Goal: Task Accomplishment & Management: Use online tool/utility

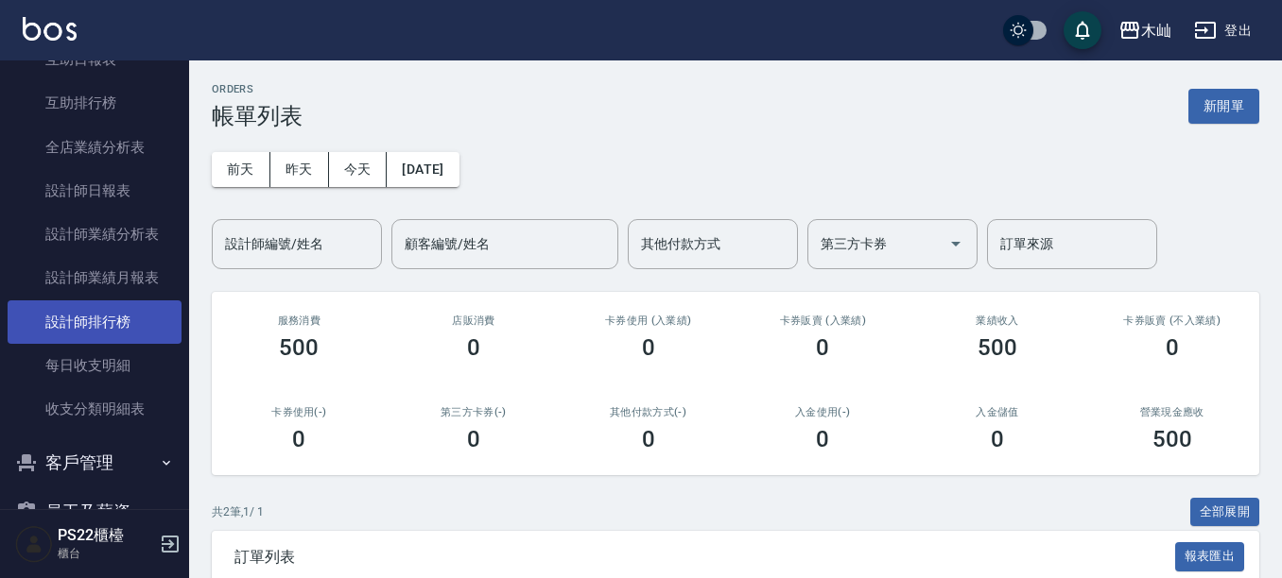
scroll to position [783, 0]
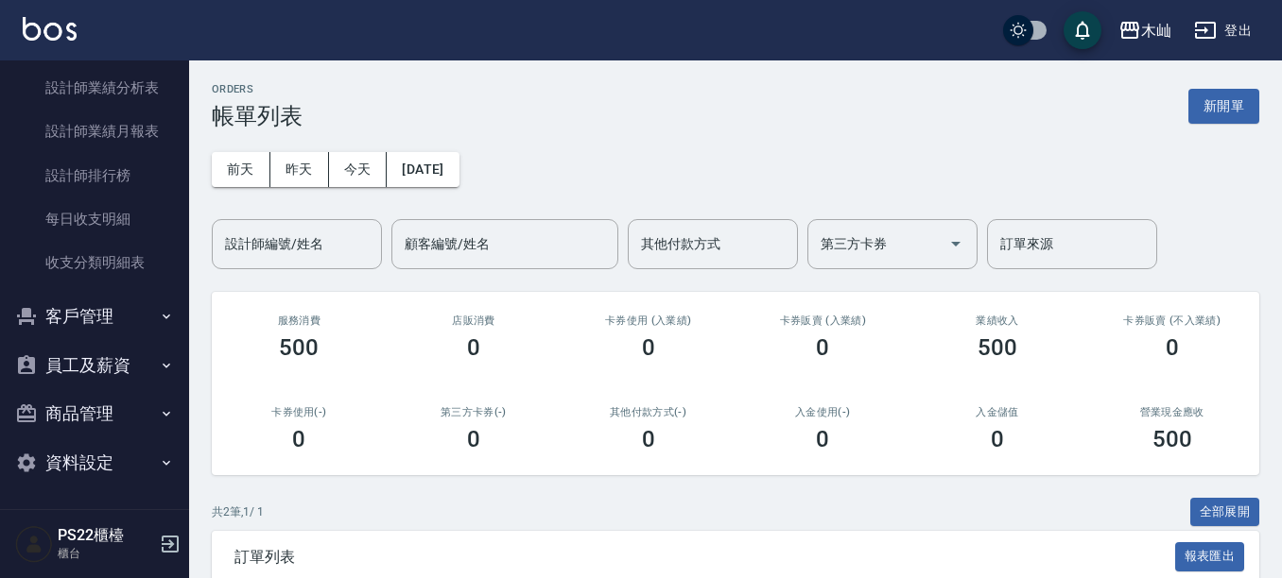
click at [108, 300] on button "客戶管理" at bounding box center [95, 316] width 174 height 49
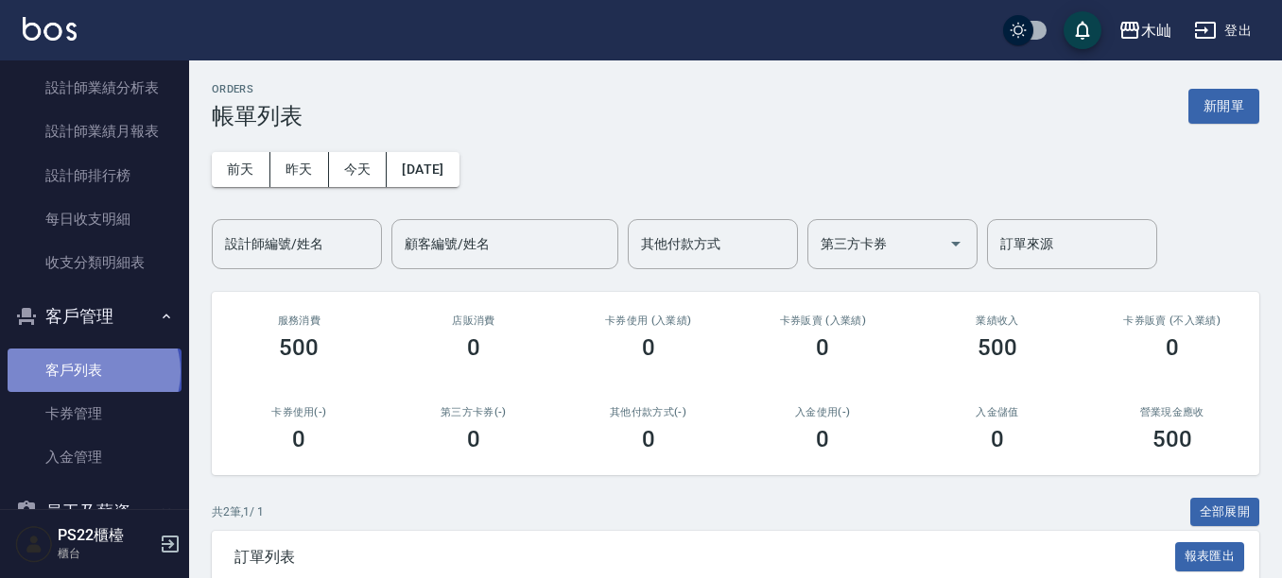
click at [92, 372] on link "客戶列表" at bounding box center [95, 370] width 174 height 43
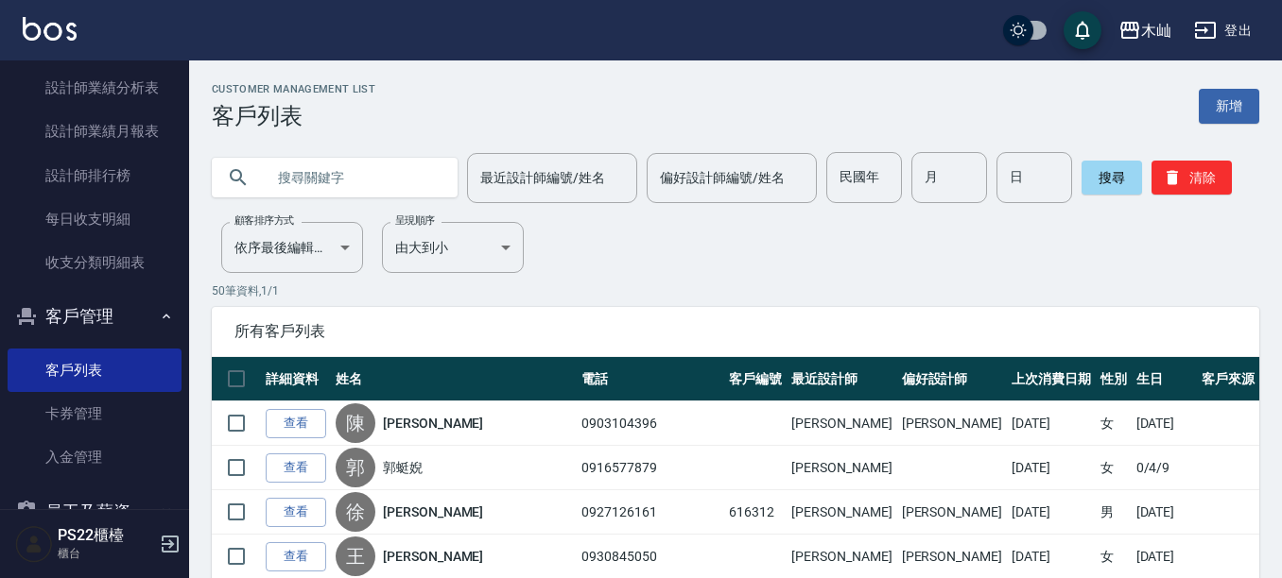
click at [328, 179] on input "text" at bounding box center [354, 177] width 178 height 51
type input "0938928"
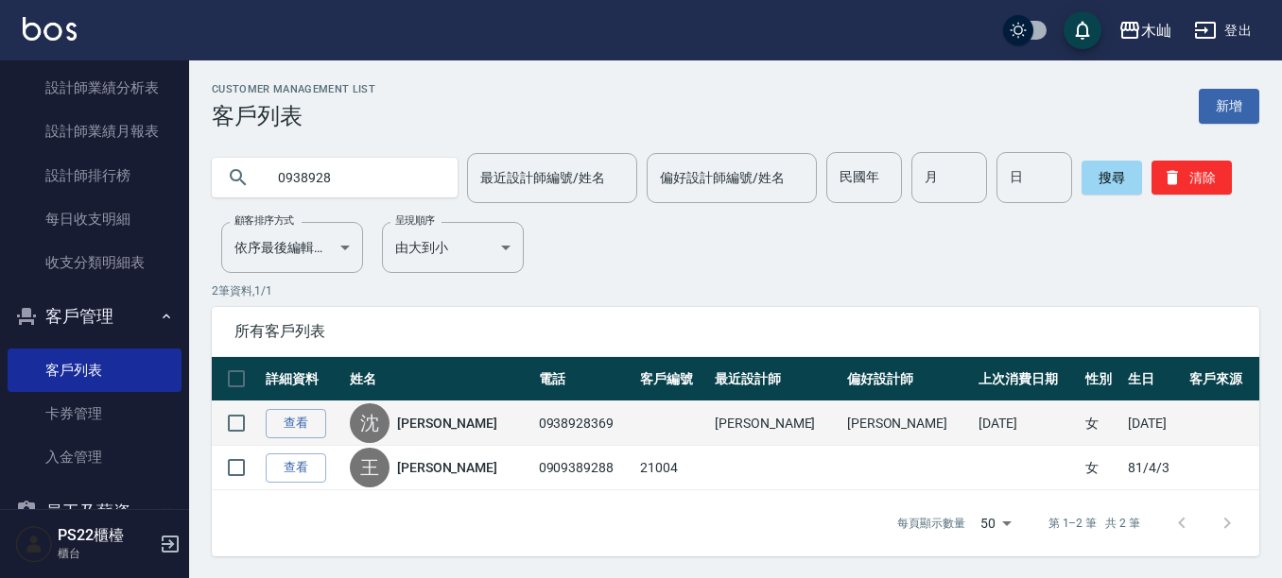
click at [302, 403] on td "查看" at bounding box center [303, 424] width 84 height 44
click at [309, 421] on link "查看" at bounding box center [296, 423] width 60 height 29
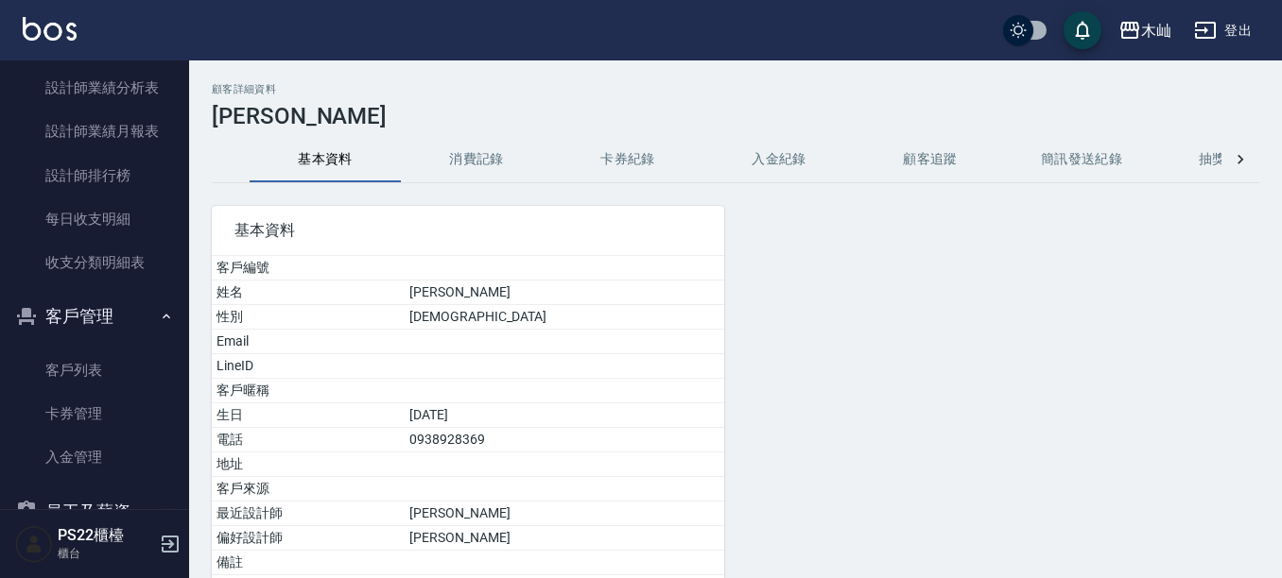
click at [479, 154] on button "消費記錄" at bounding box center [476, 159] width 151 height 45
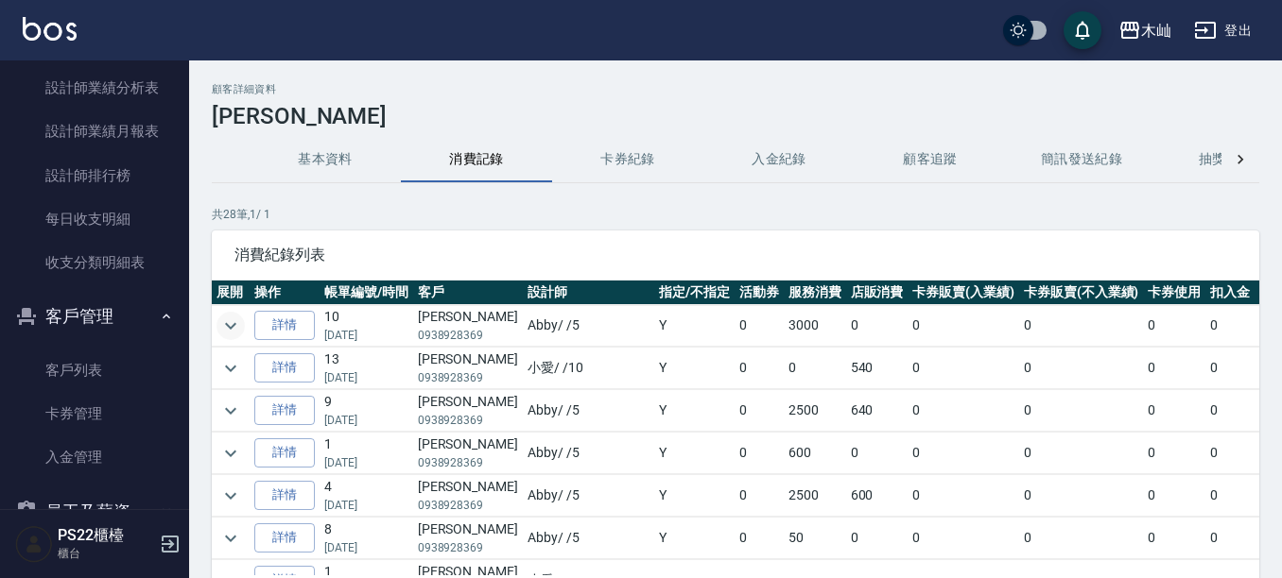
click at [223, 324] on icon "expand row" at bounding box center [230, 326] width 23 height 23
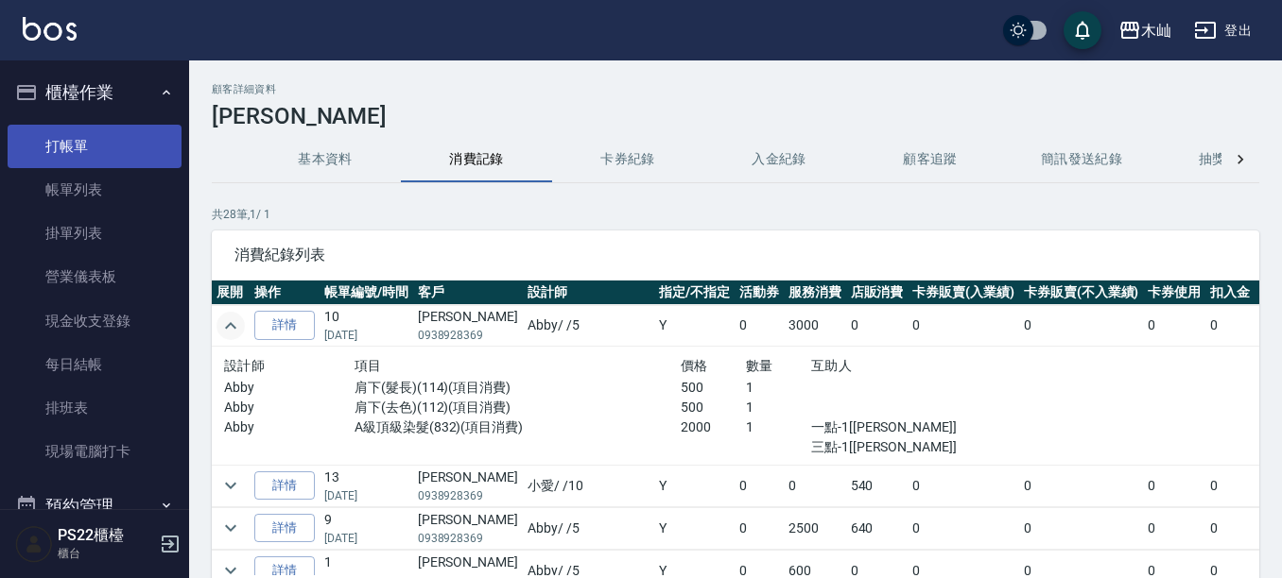
click at [24, 147] on link "打帳單" at bounding box center [95, 146] width 174 height 43
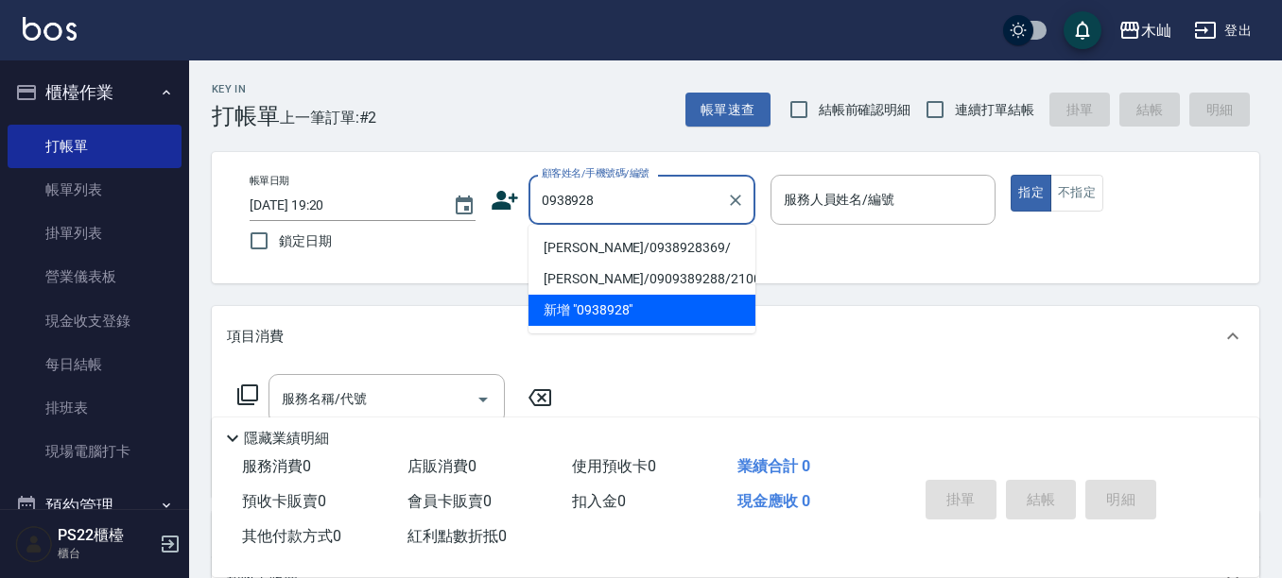
click at [629, 235] on li "[PERSON_NAME]/0938928369/" at bounding box center [641, 248] width 227 height 31
type input "[PERSON_NAME]/0938928369/"
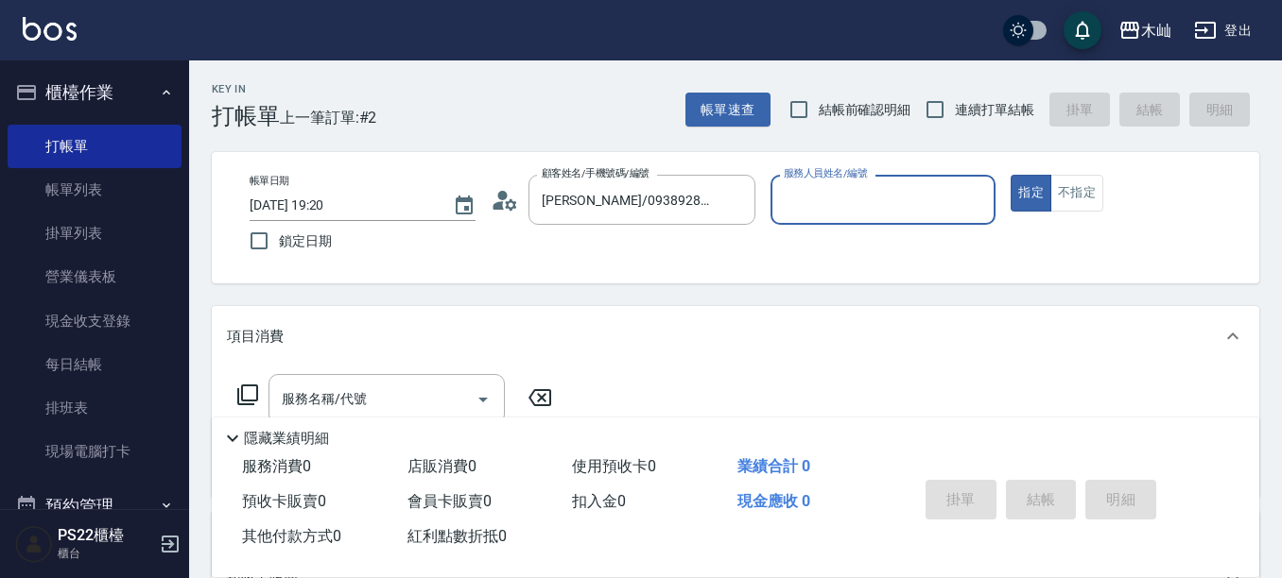
type input "小愛-10"
click at [374, 389] on input "服務名稱/代號" at bounding box center [372, 399] width 191 height 33
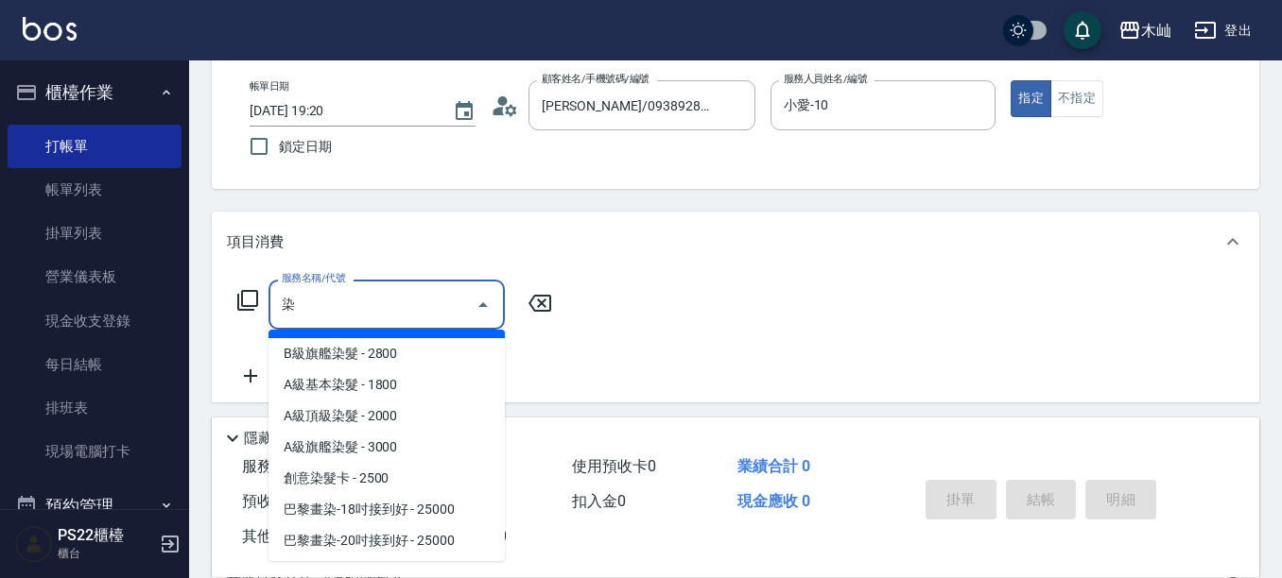
scroll to position [189, 0]
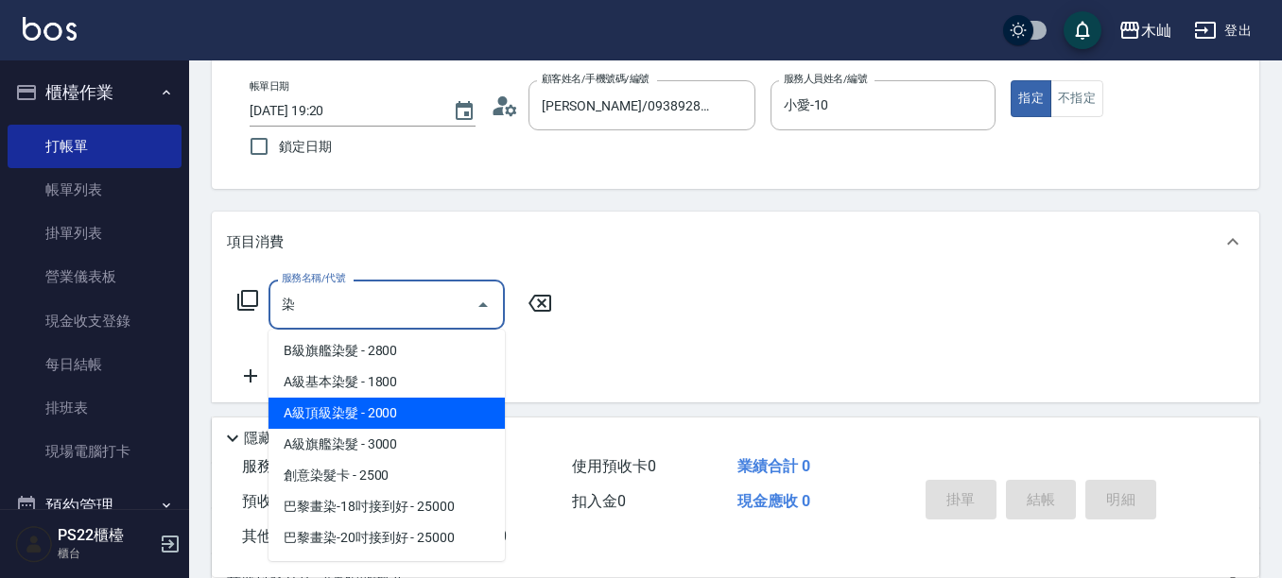
click at [387, 398] on span "A級頂級染髮 - 2000" at bounding box center [386, 413] width 236 height 31
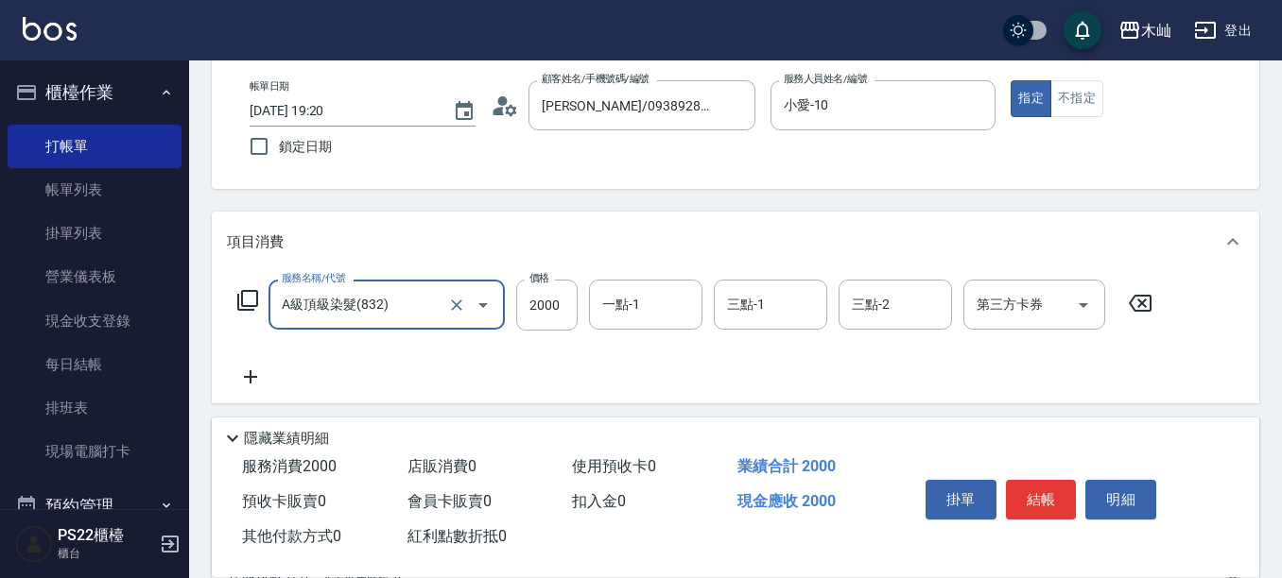
type input "A級頂級染髮(832)"
click at [233, 387] on icon at bounding box center [250, 377] width 47 height 23
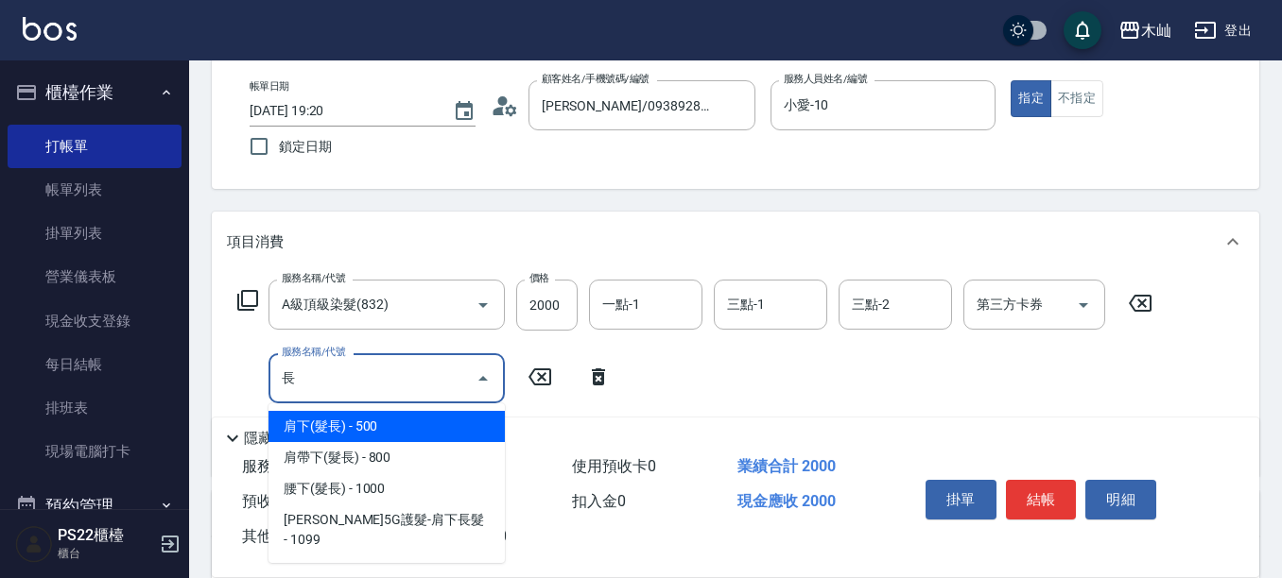
click at [324, 415] on span "肩下(髮長) - 500" at bounding box center [386, 426] width 236 height 31
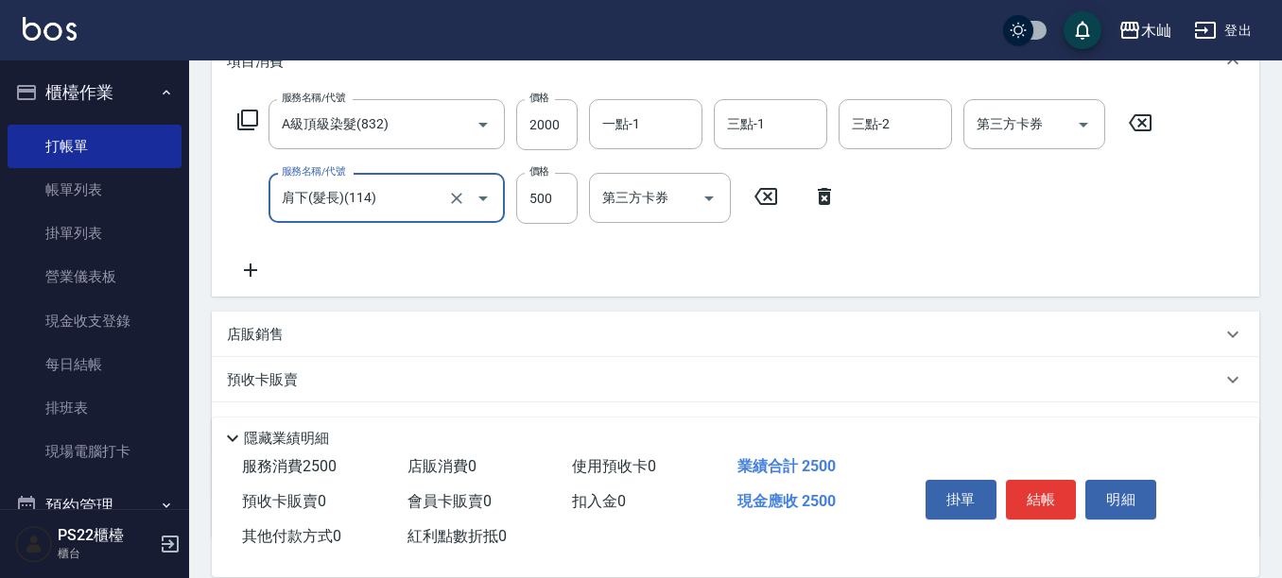
scroll to position [284, 0]
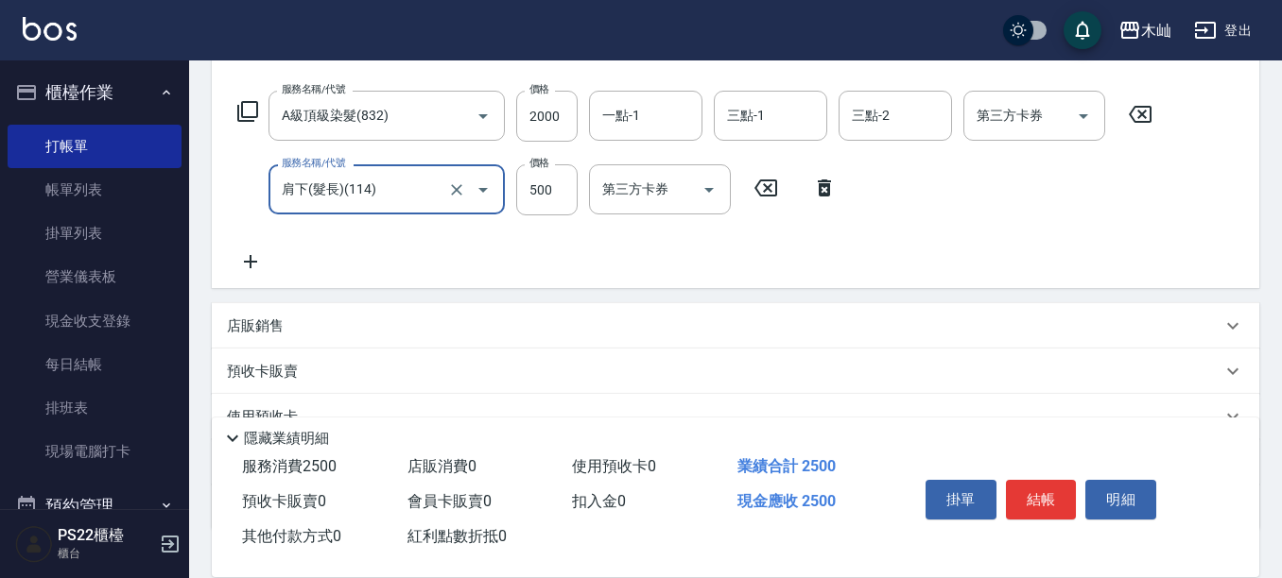
type input "肩下(髮長)(114)"
click at [261, 266] on icon at bounding box center [250, 261] width 47 height 23
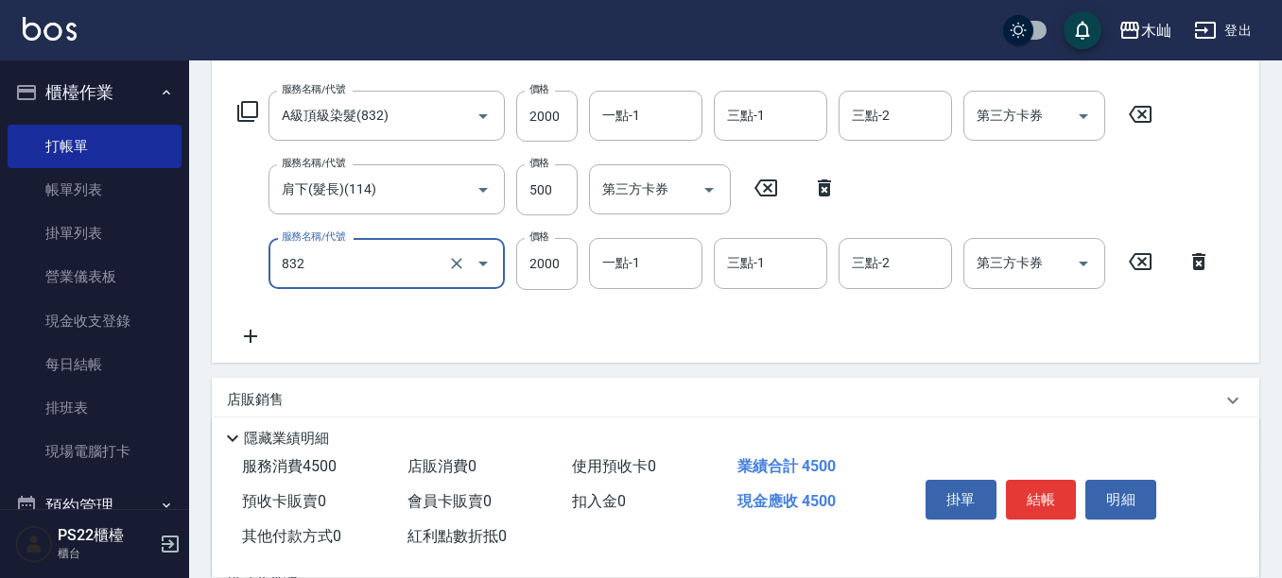
type input "A級頂級染髮(832)"
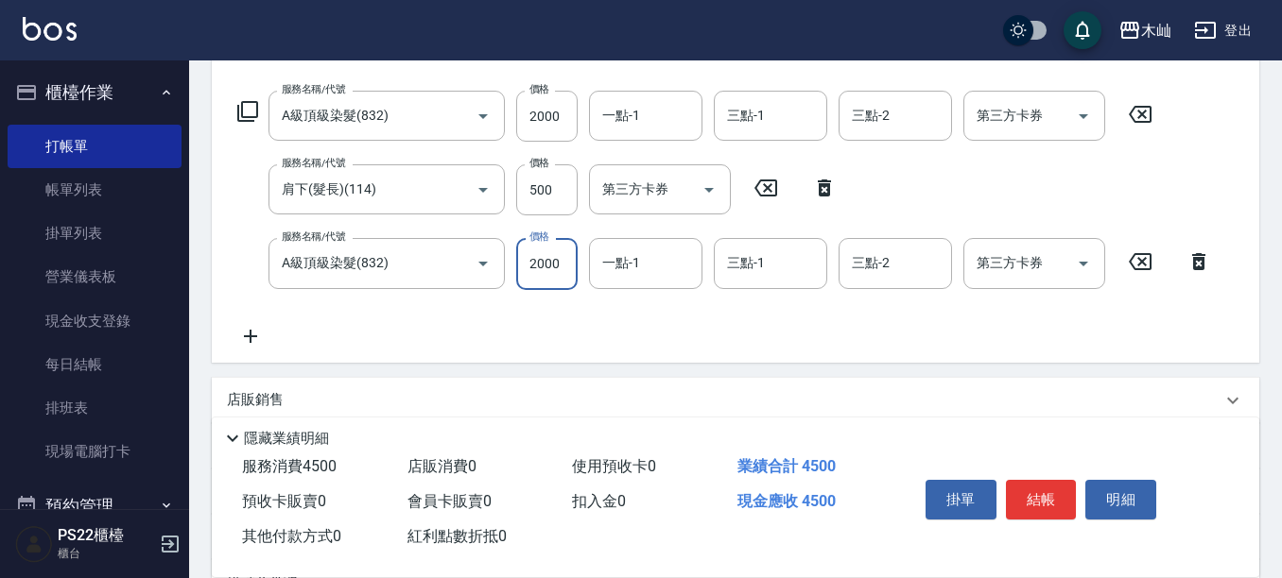
click at [623, 290] on div "服務名稱/代號 A級頂級染髮(832) 服務名稱/代號 價格 2000 價格 一點-1 一點-1 三點-1 三點-1 三點-2 三點-2 第三方卡券 第三方卡…" at bounding box center [724, 219] width 995 height 256
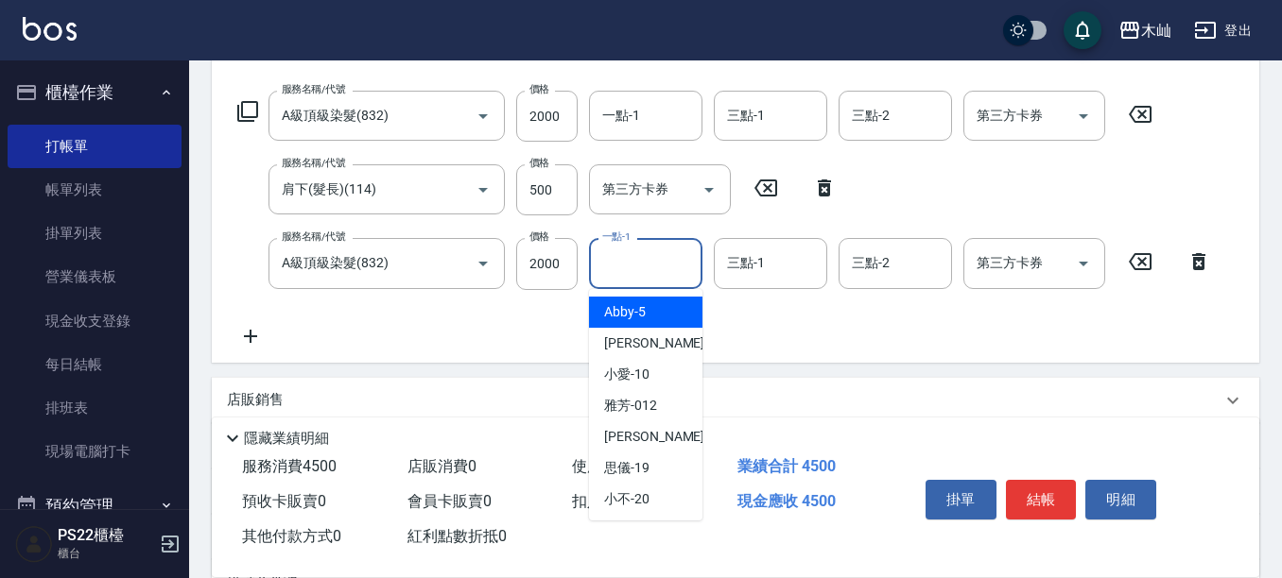
drag, startPoint x: 628, startPoint y: 277, endPoint x: 636, endPoint y: 232, distance: 46.2
click at [628, 276] on input "一點-1" at bounding box center [645, 263] width 96 height 33
type input "[PERSON_NAME]-17"
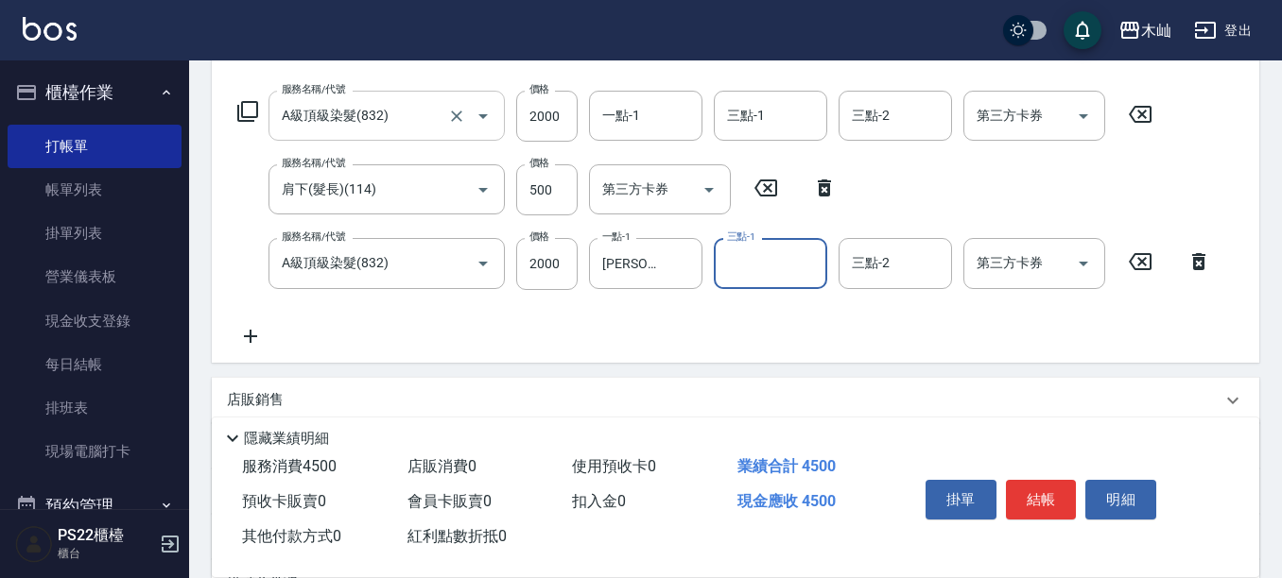
click at [431, 115] on input "A級頂級染髮(832)" at bounding box center [360, 115] width 166 height 33
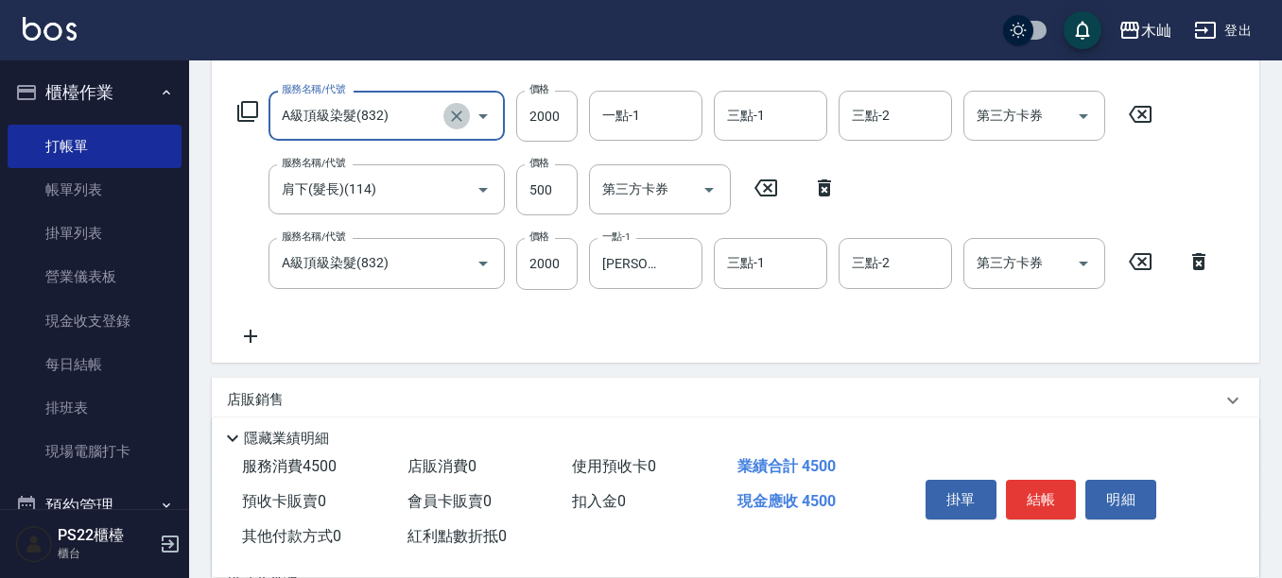
click at [461, 120] on icon "Clear" at bounding box center [456, 116] width 11 height 11
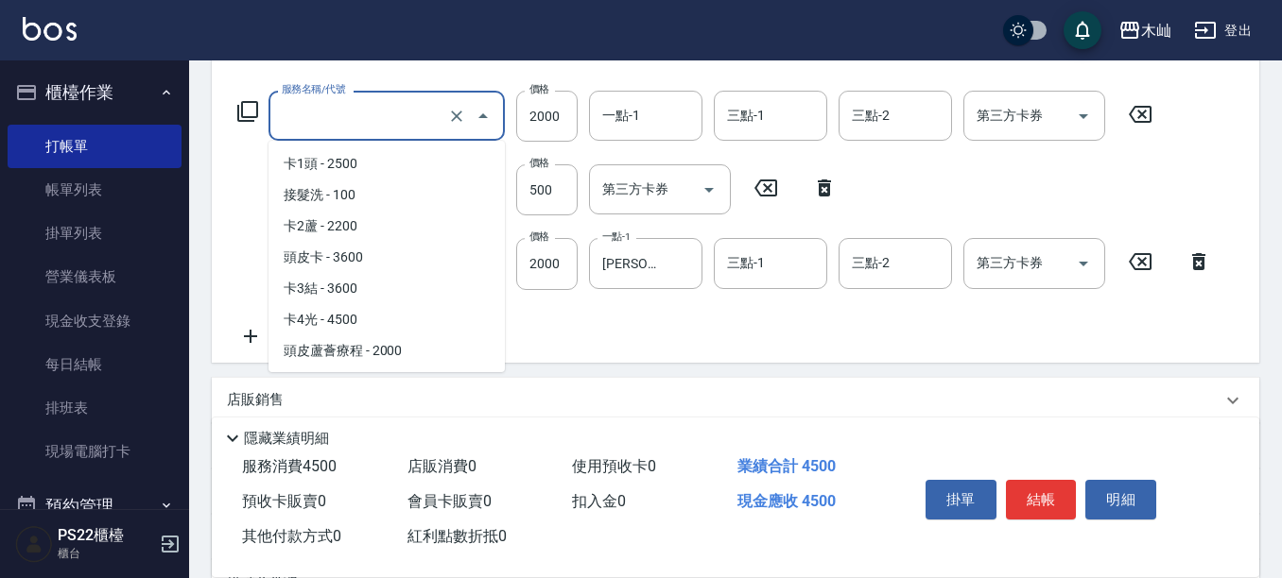
click at [423, 119] on input "服務名稱/代號" at bounding box center [360, 115] width 166 height 33
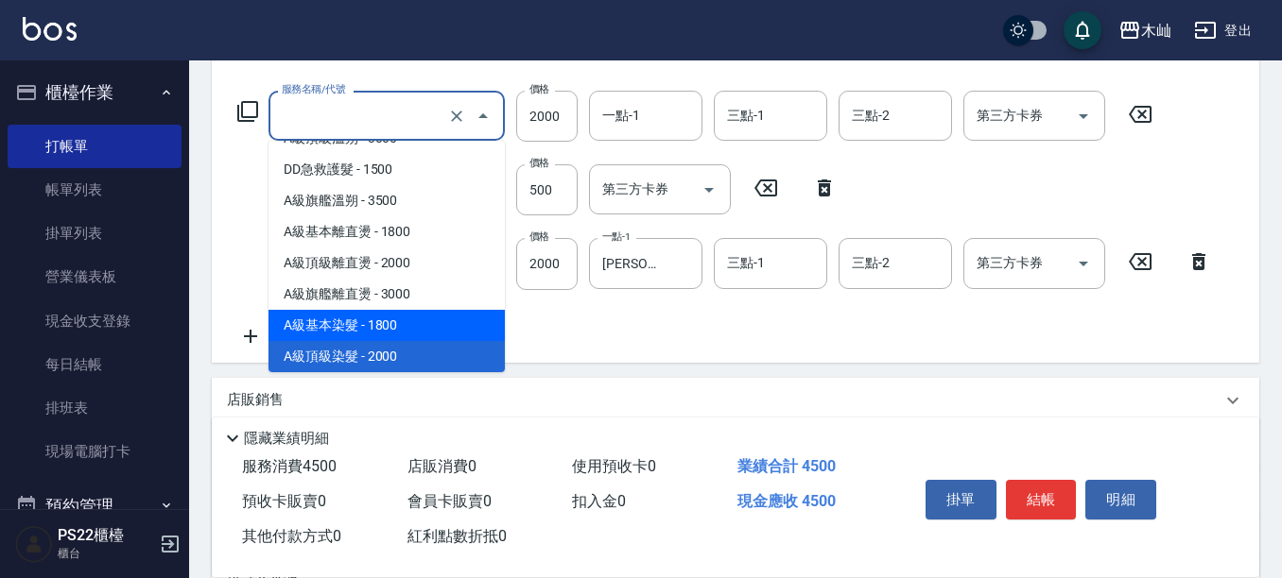
click at [400, 335] on span "A級基本染髮 - 1800" at bounding box center [386, 325] width 236 height 31
type input "A級基本染髮(831)"
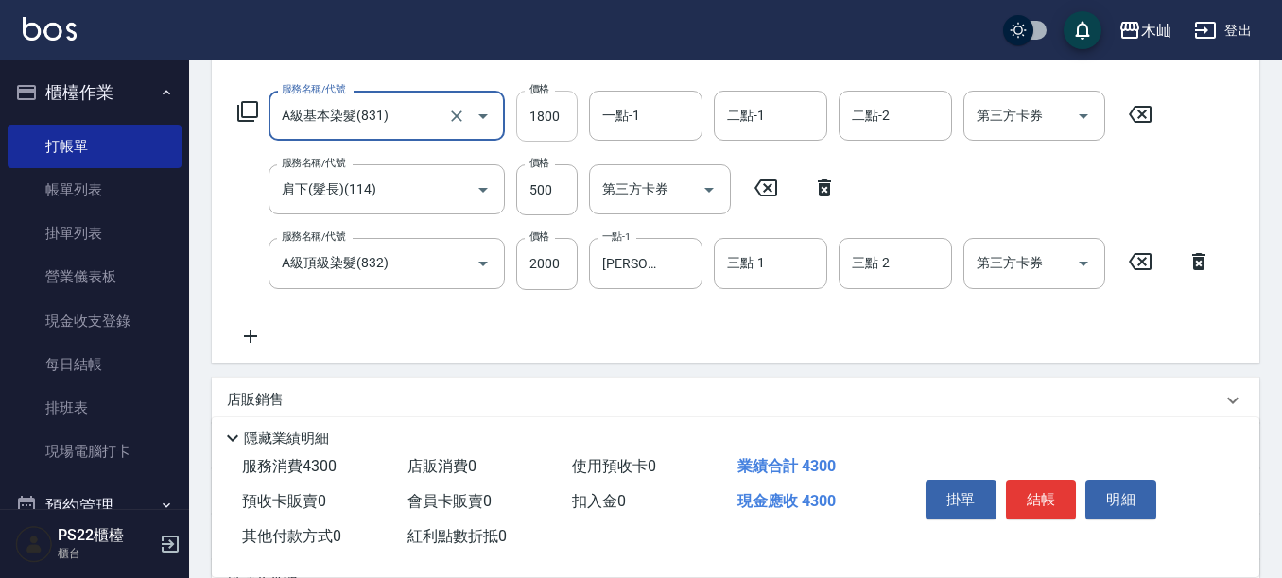
click at [559, 127] on input "1800" at bounding box center [546, 116] width 61 height 51
click at [559, 114] on input "1800" at bounding box center [546, 116] width 61 height 51
type input "2000"
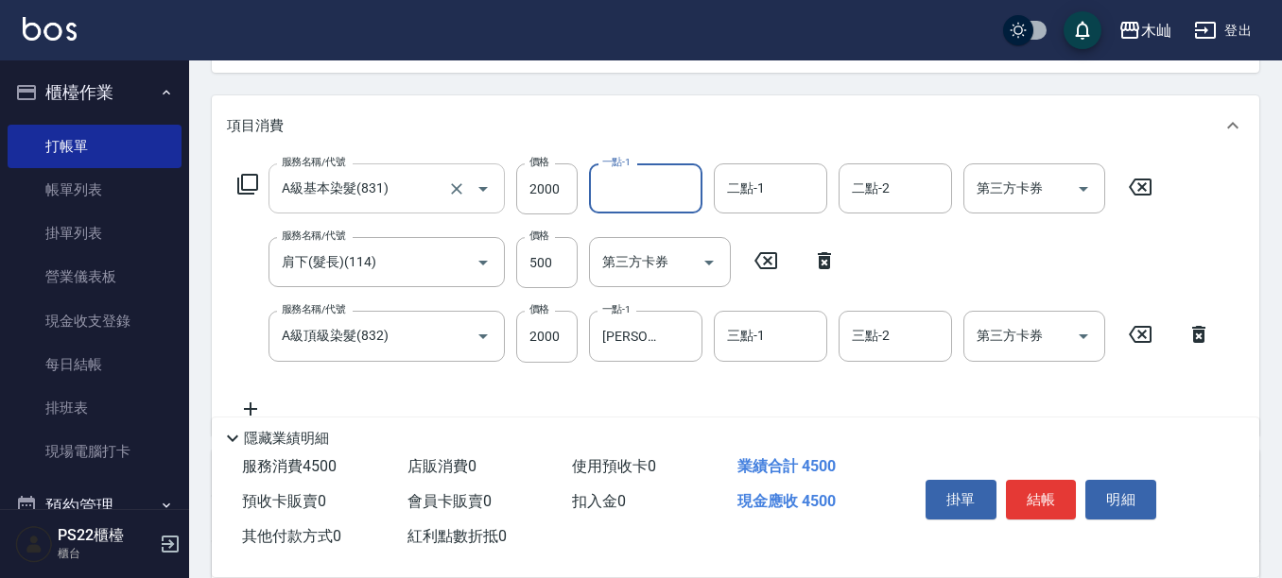
scroll to position [189, 0]
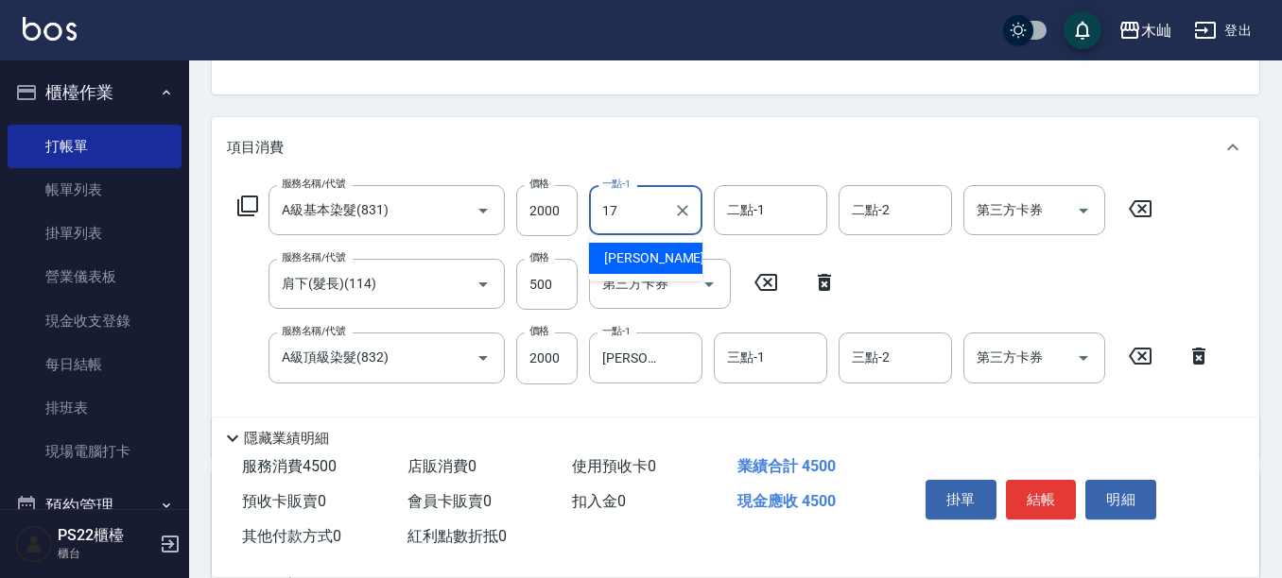
type input "[PERSON_NAME]-17"
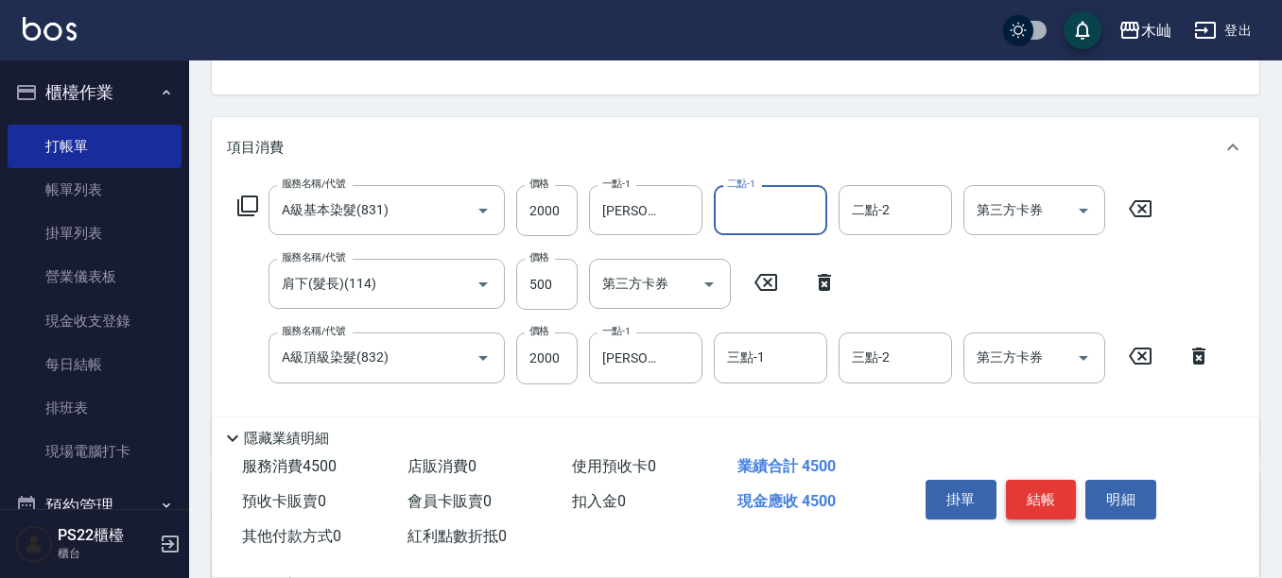
click at [1041, 501] on button "結帳" at bounding box center [1041, 500] width 71 height 40
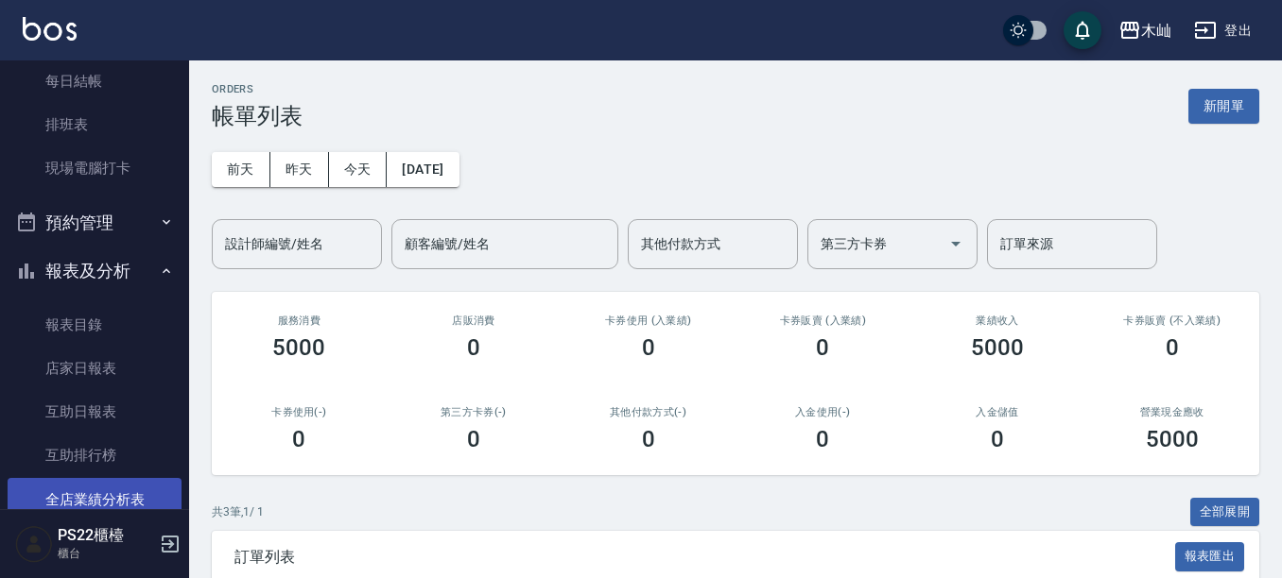
scroll to position [473, 0]
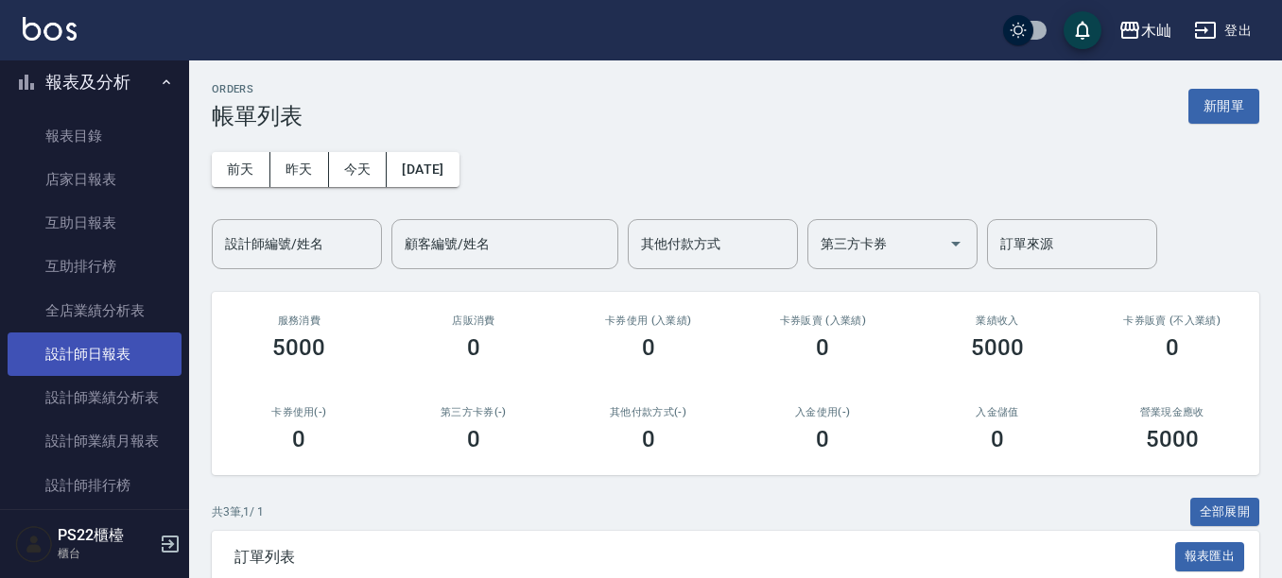
click at [112, 364] on link "設計師日報表" at bounding box center [95, 354] width 174 height 43
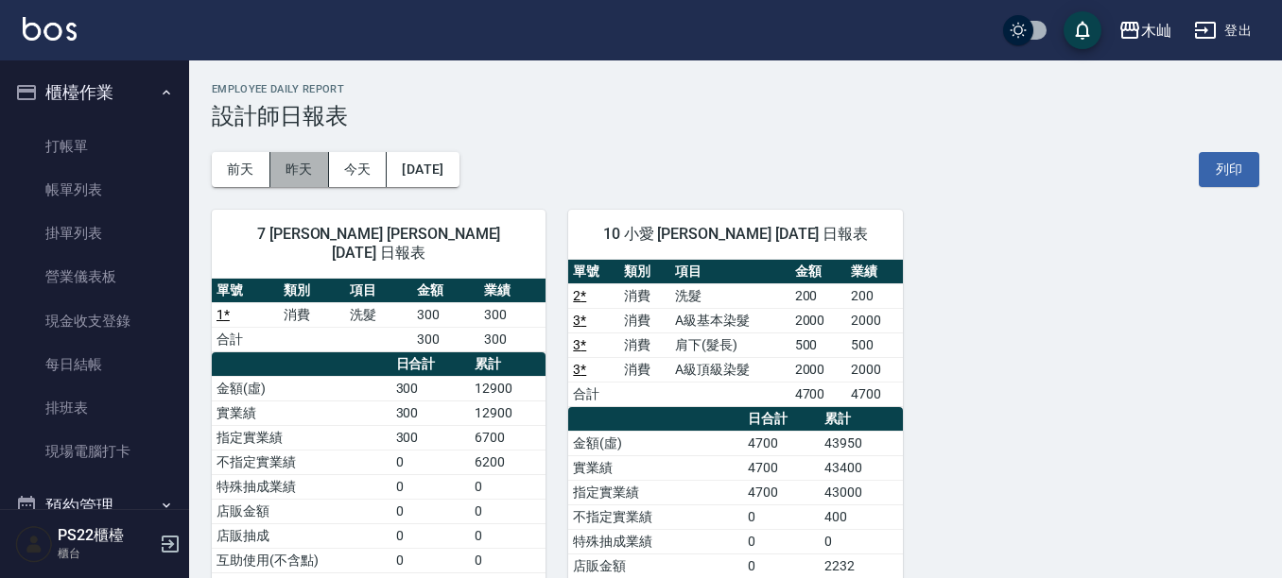
click at [285, 162] on button "昨天" at bounding box center [299, 169] width 59 height 35
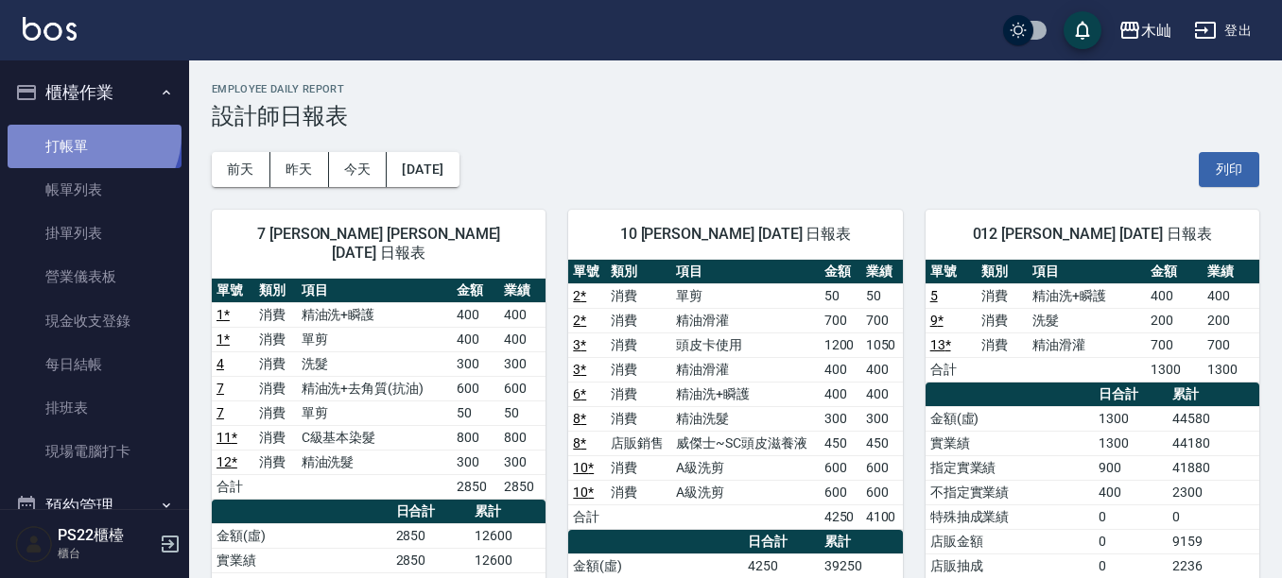
click at [91, 134] on link "打帳單" at bounding box center [95, 146] width 174 height 43
